Goal: Task Accomplishment & Management: Manage account settings

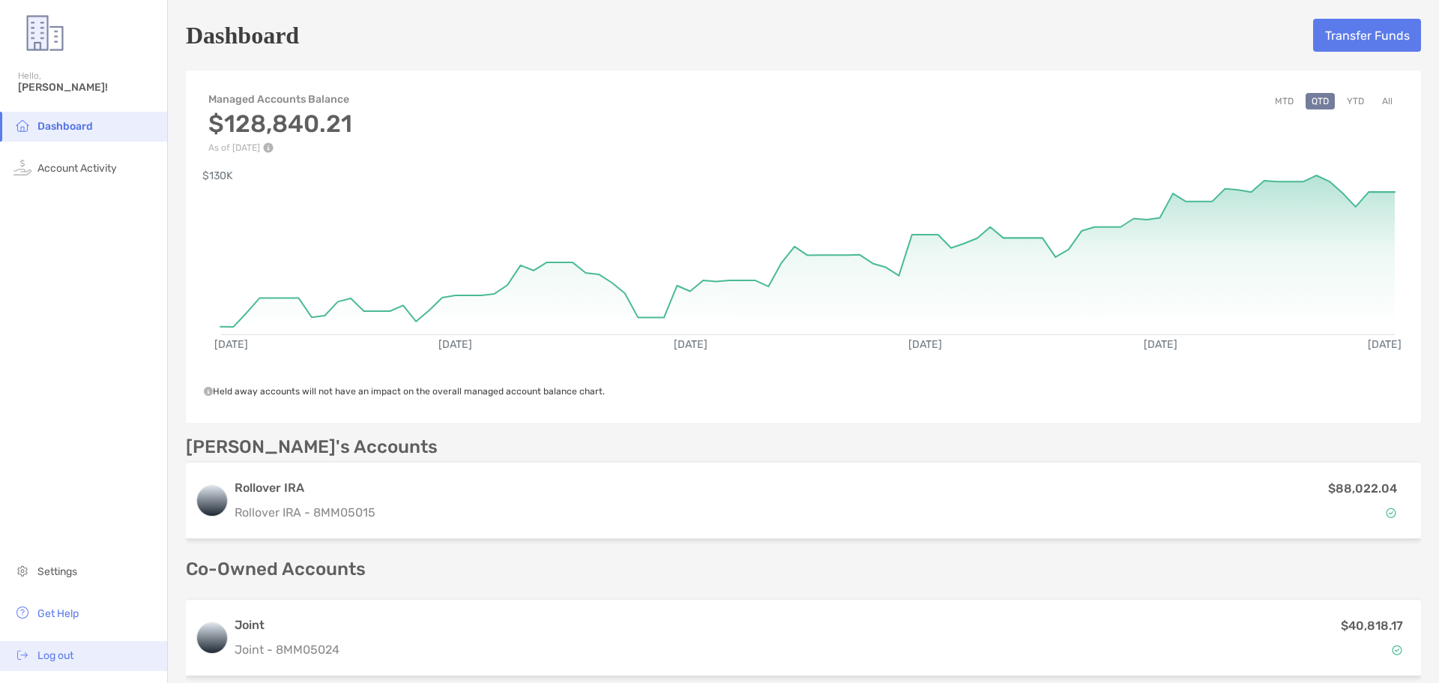
click at [60, 659] on span "Log out" at bounding box center [55, 655] width 36 height 13
